Goal: Entertainment & Leisure: Consume media (video, audio)

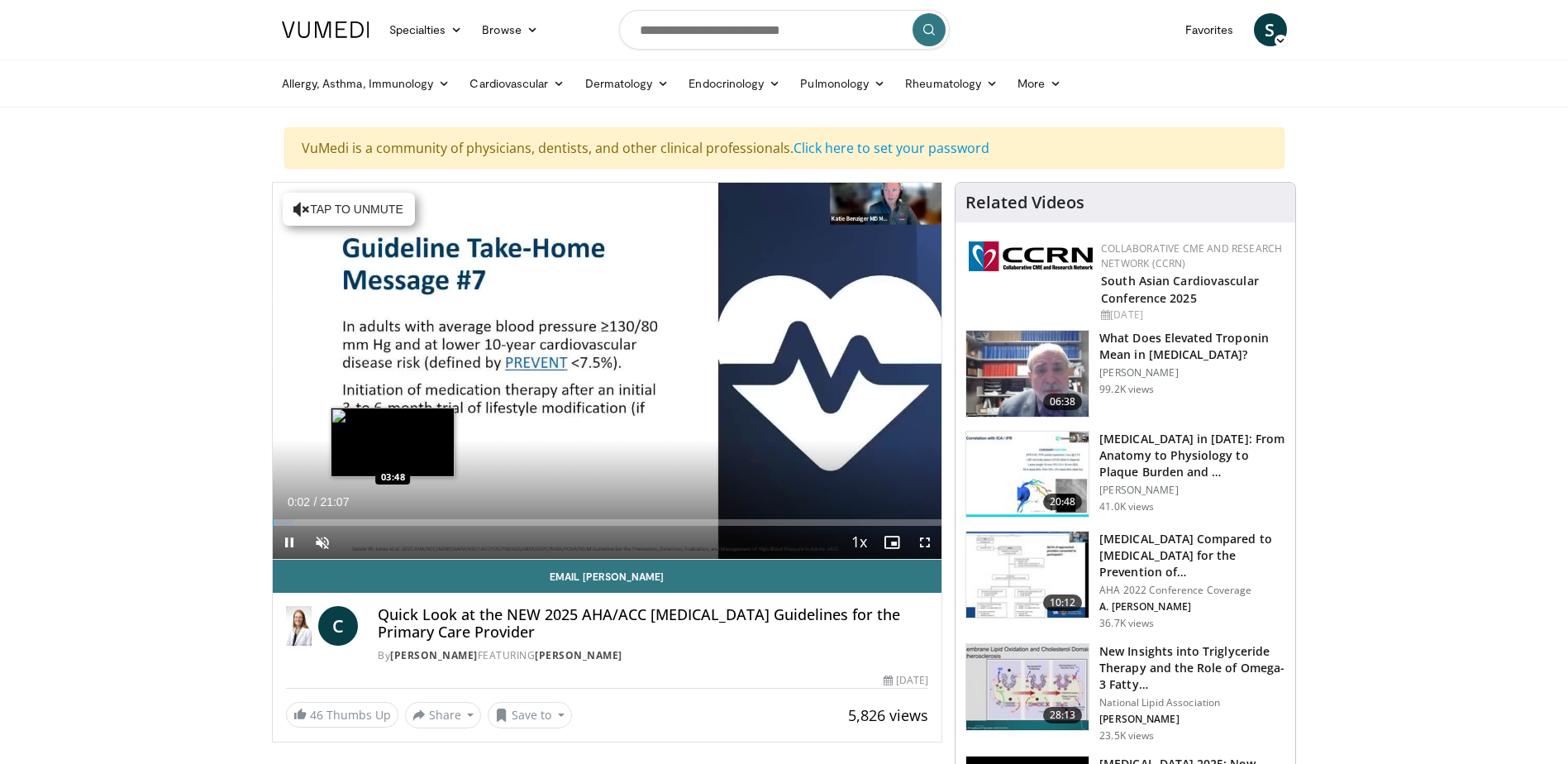
click at [393, 521] on div "Loaded : 3.13% 00:02 03:48" at bounding box center [607, 522] width 669 height 6
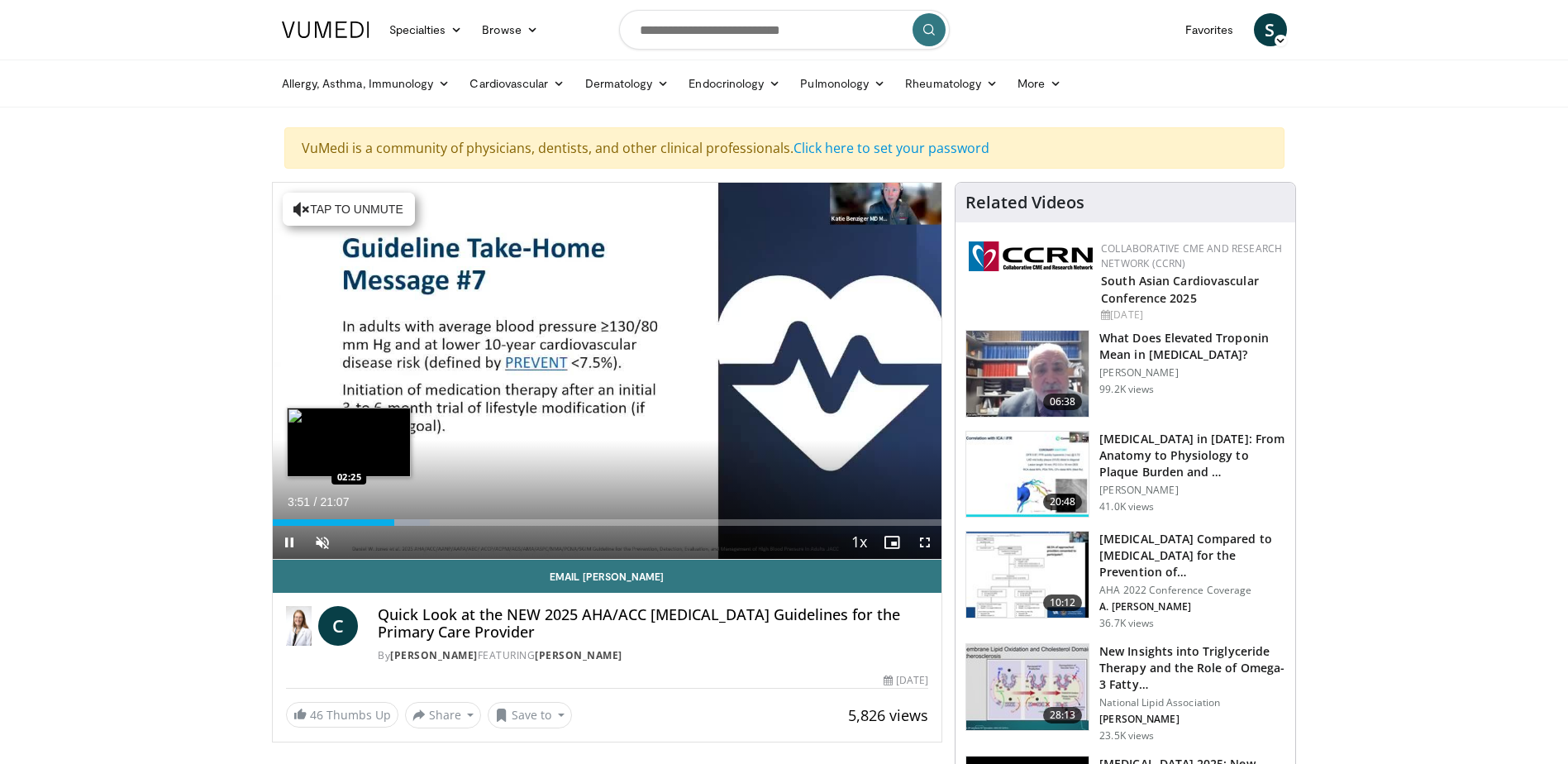
click at [349, 523] on div "03:51" at bounding box center [334, 522] width 122 height 6
